Goal: Information Seeking & Learning: Learn about a topic

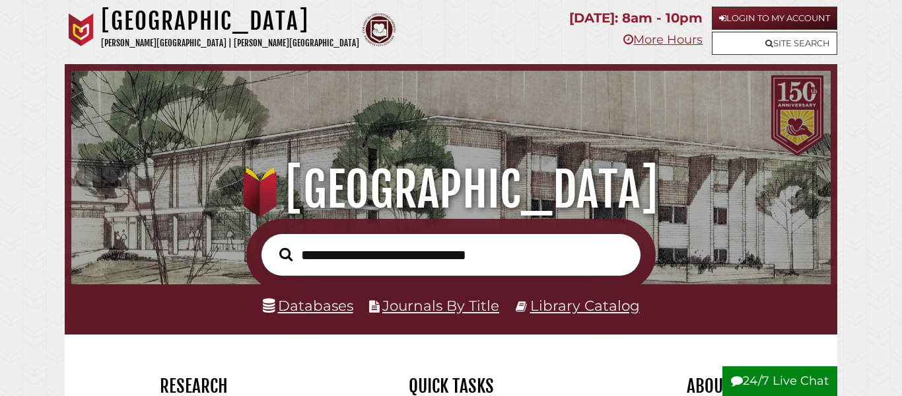
scroll to position [251, 753]
click at [453, 250] on input "text" at bounding box center [451, 254] width 380 height 43
click at [473, 263] on input "text" at bounding box center [451, 254] width 380 height 43
type input "******"
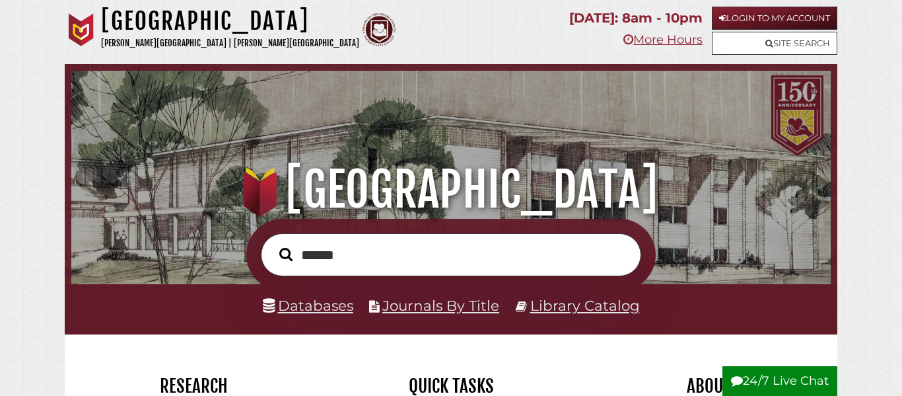
click at [273, 244] on button "Search" at bounding box center [286, 254] width 26 height 20
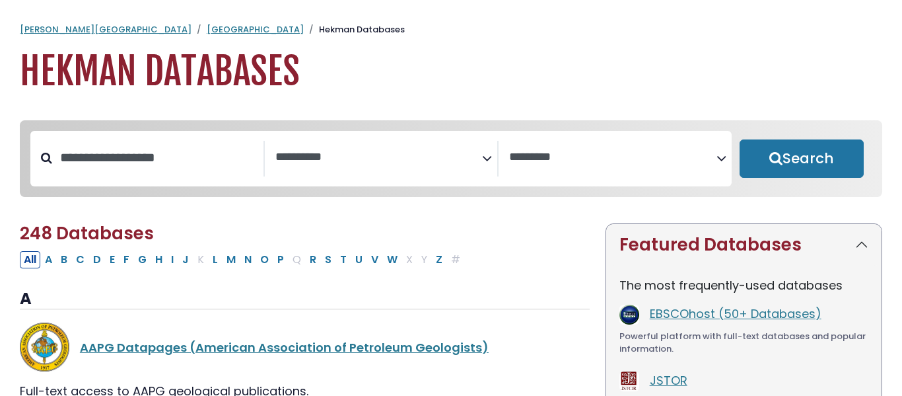
select select "Database Subject Filter"
select select "Database Vendors Filter"
type input "*******"
click at [740, 139] on button "Search" at bounding box center [802, 158] width 124 height 38
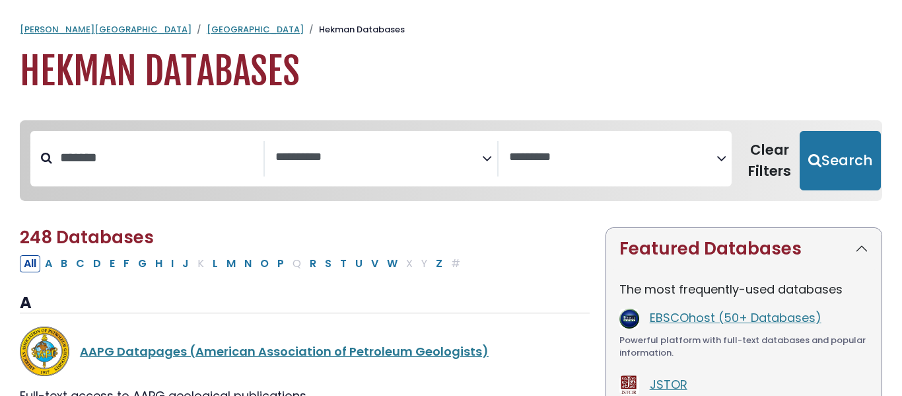
select select "Database Subject Filter"
select select "Database Vendors Filter"
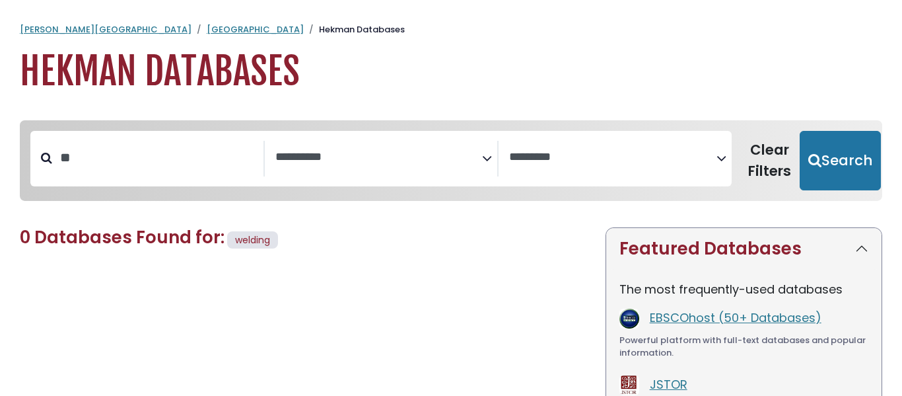
type input "*"
type input "*********"
click at [800, 131] on button "Search" at bounding box center [840, 160] width 81 height 59
select select "Database Subject Filter"
select select "Database Vendors Filter"
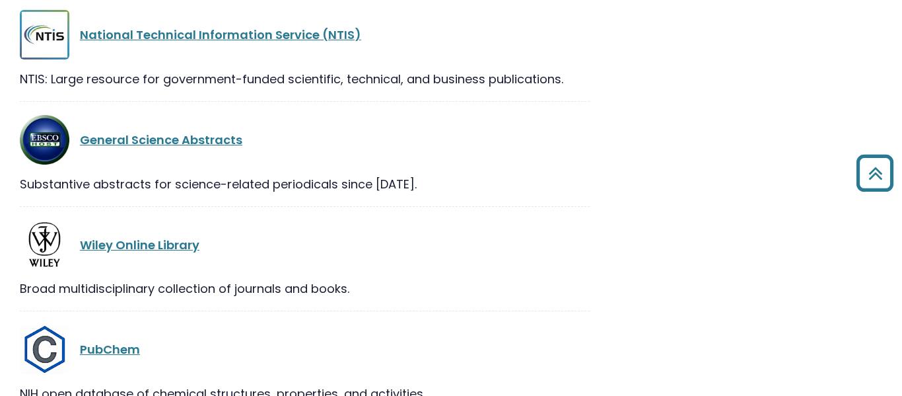
scroll to position [800, 0]
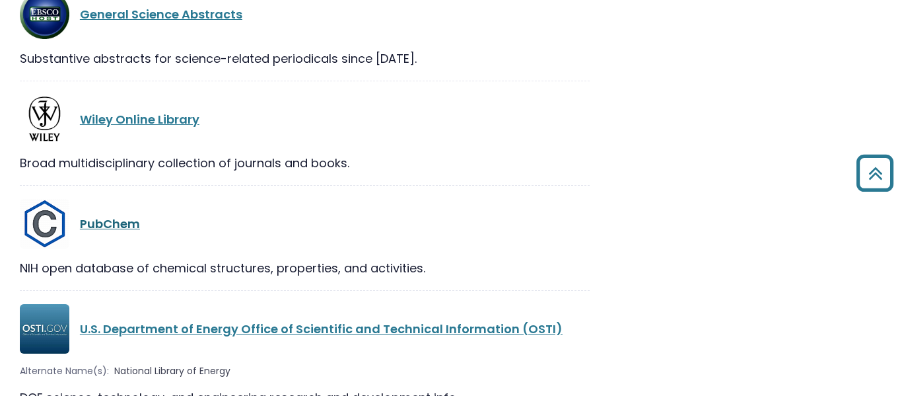
click at [94, 228] on link "PubChem" at bounding box center [110, 223] width 60 height 17
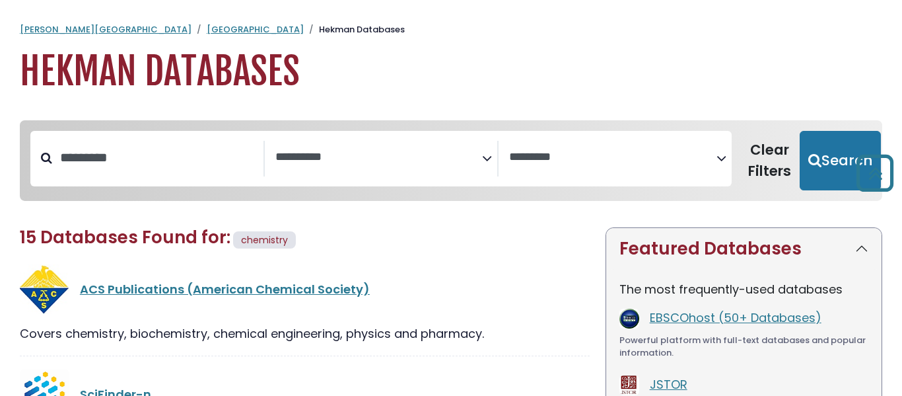
select select "Database Subject Filter"
select select "Database Vendors Filter"
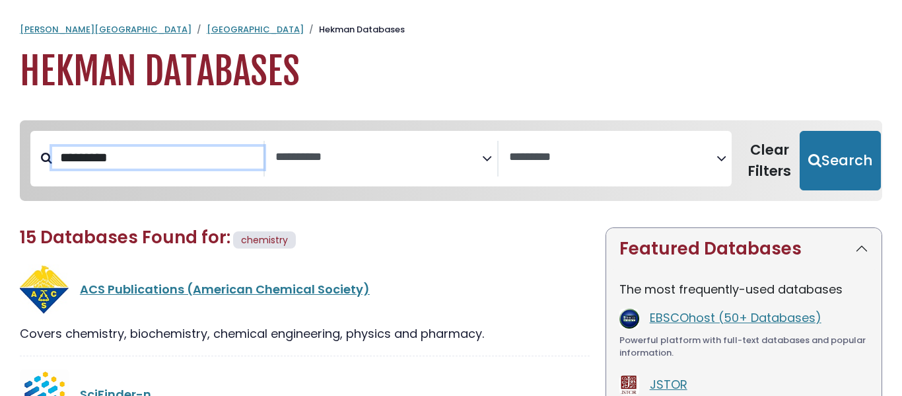
click at [176, 162] on input "*********" at bounding box center [157, 158] width 211 height 22
type input "*"
type input "**********"
click at [800, 131] on button "Search" at bounding box center [840, 160] width 81 height 59
select select "Database Subject Filter"
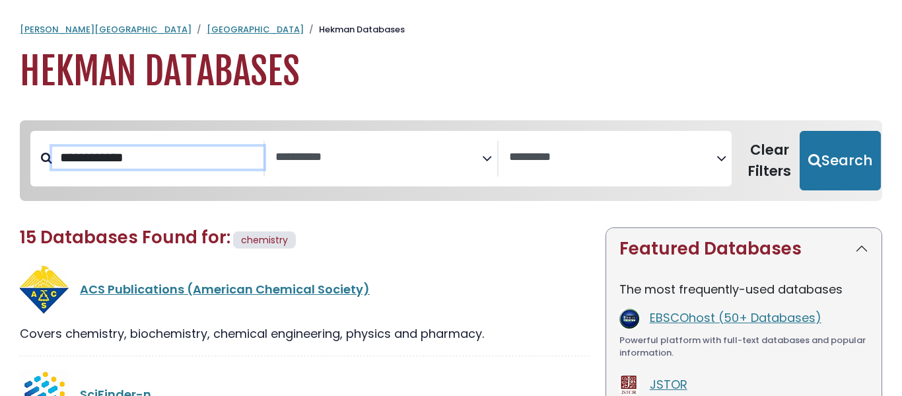
select select "Database Vendors Filter"
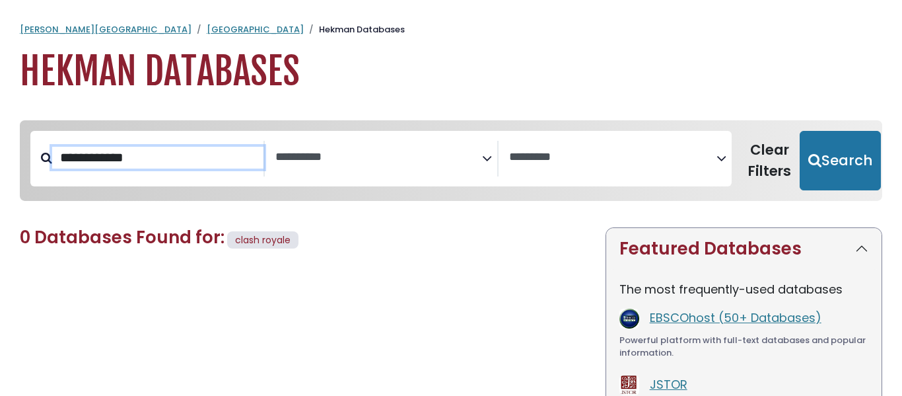
type input "*********"
select select "Database Subject Filter"
select select "Database Vendors Filter"
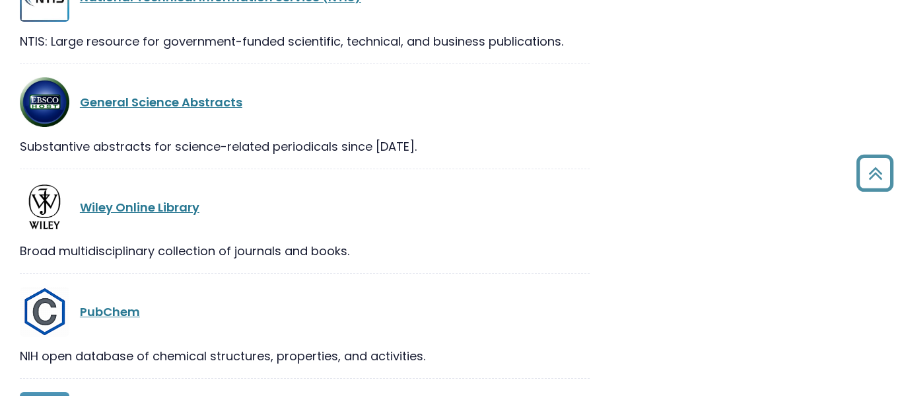
scroll to position [709, 0]
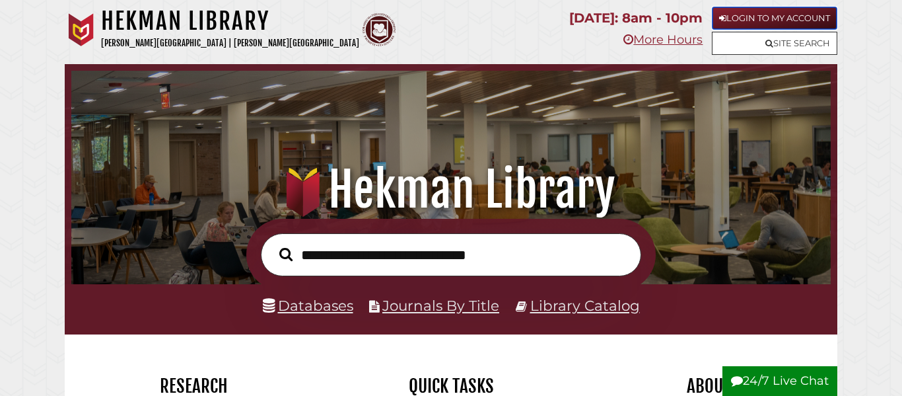
click at [763, 18] on link "Login to My Account" at bounding box center [774, 18] width 125 height 23
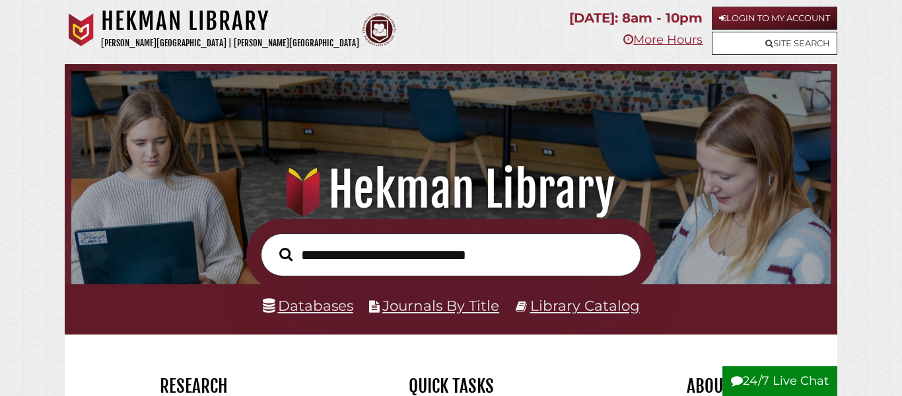
scroll to position [251, 753]
click at [759, 13] on link "Login to My Account" at bounding box center [774, 18] width 125 height 23
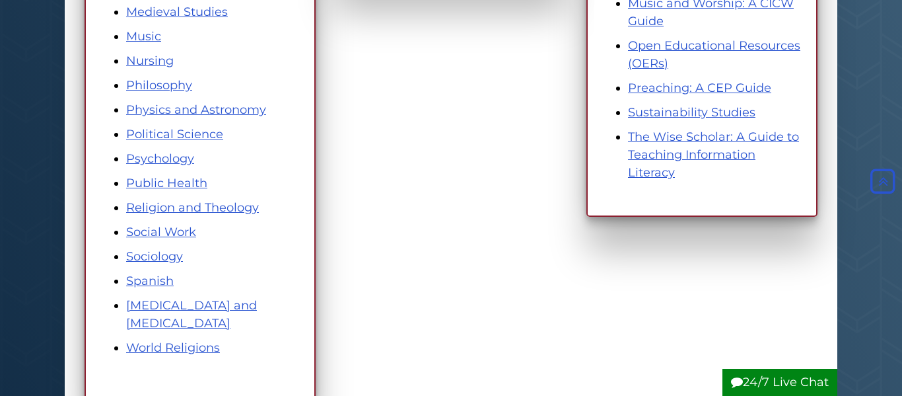
scroll to position [851, 0]
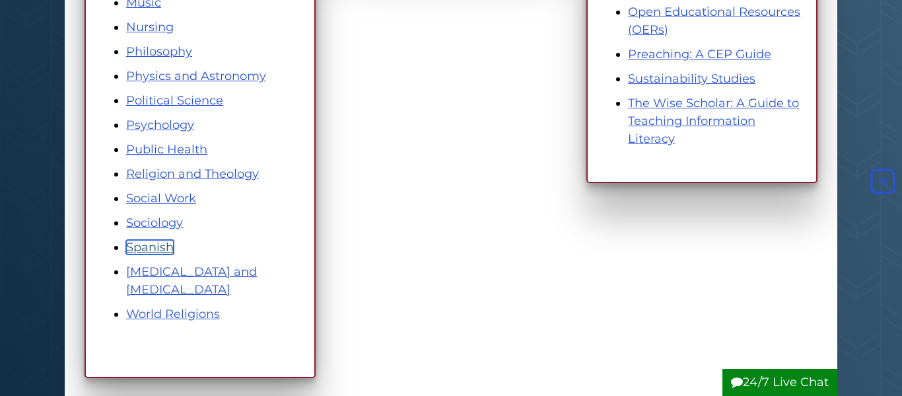
click at [139, 250] on link "Spanish" at bounding box center [150, 247] width 48 height 15
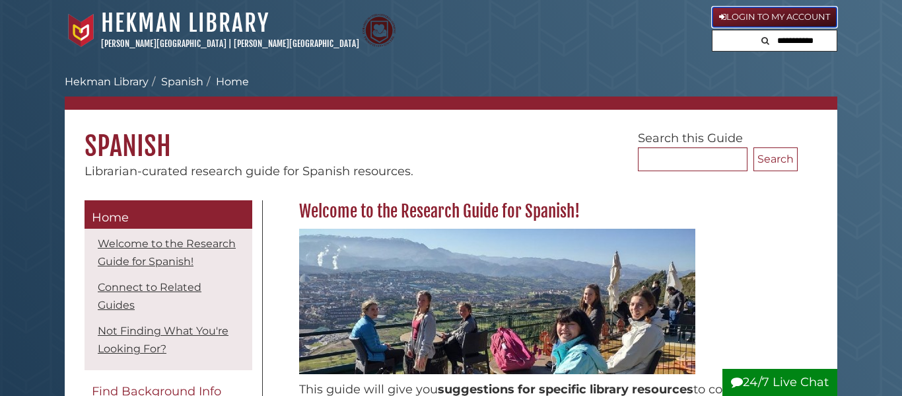
click at [719, 14] on icon at bounding box center [722, 17] width 7 height 9
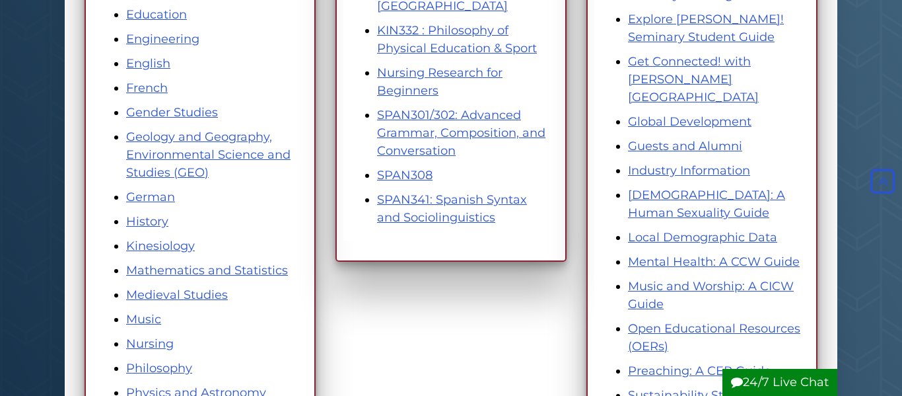
scroll to position [532, 0]
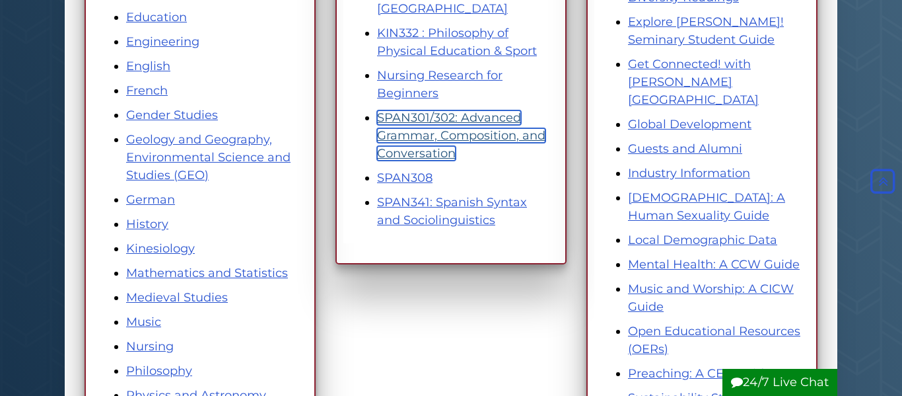
click at [436, 134] on link "SPAN301/302: Advanced Grammar, Composition, and Conversation" at bounding box center [461, 135] width 168 height 50
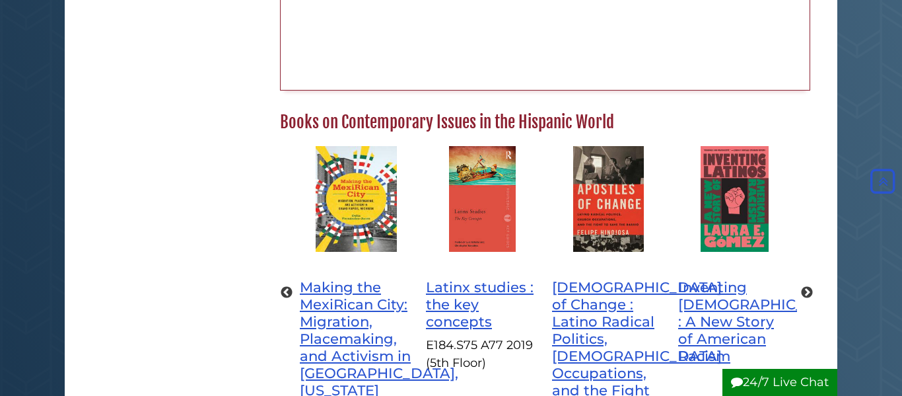
scroll to position [669, 0]
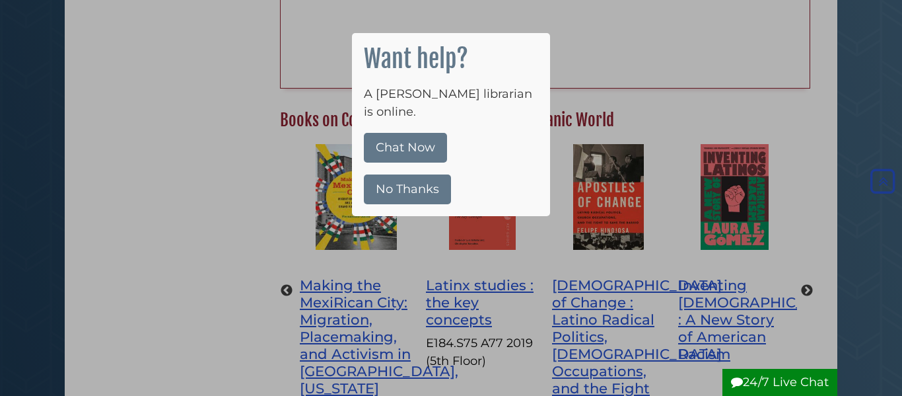
click at [394, 178] on button "No Thanks" at bounding box center [407, 189] width 87 height 30
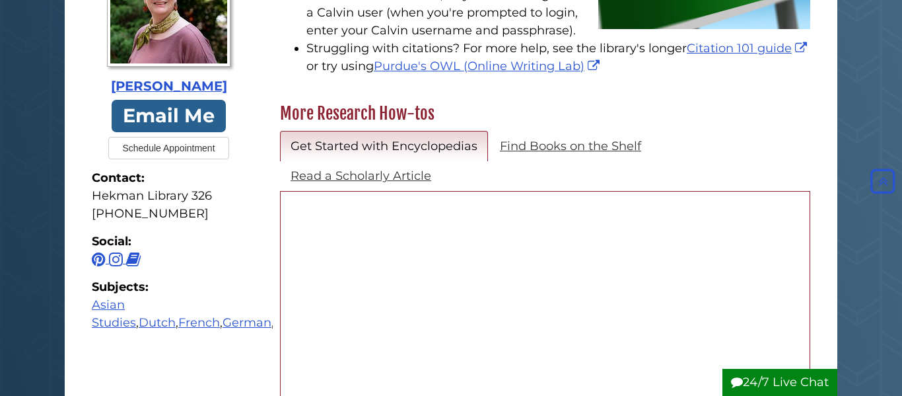
scroll to position [340, 0]
